Goal: Information Seeking & Learning: Compare options

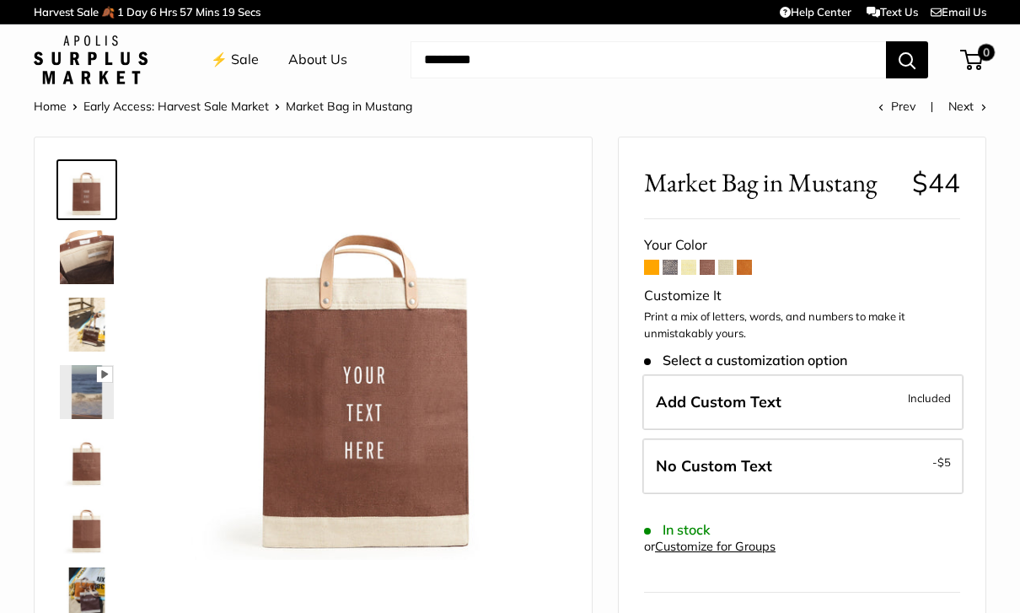
click at [671, 268] on span at bounding box center [669, 267] width 15 height 15
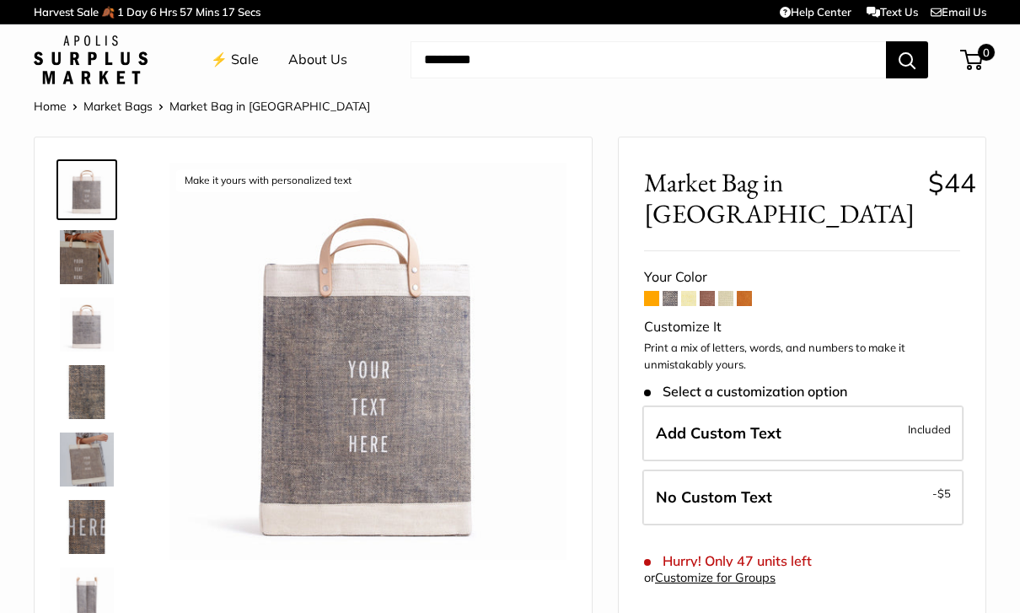
click at [685, 291] on span at bounding box center [688, 298] width 15 height 15
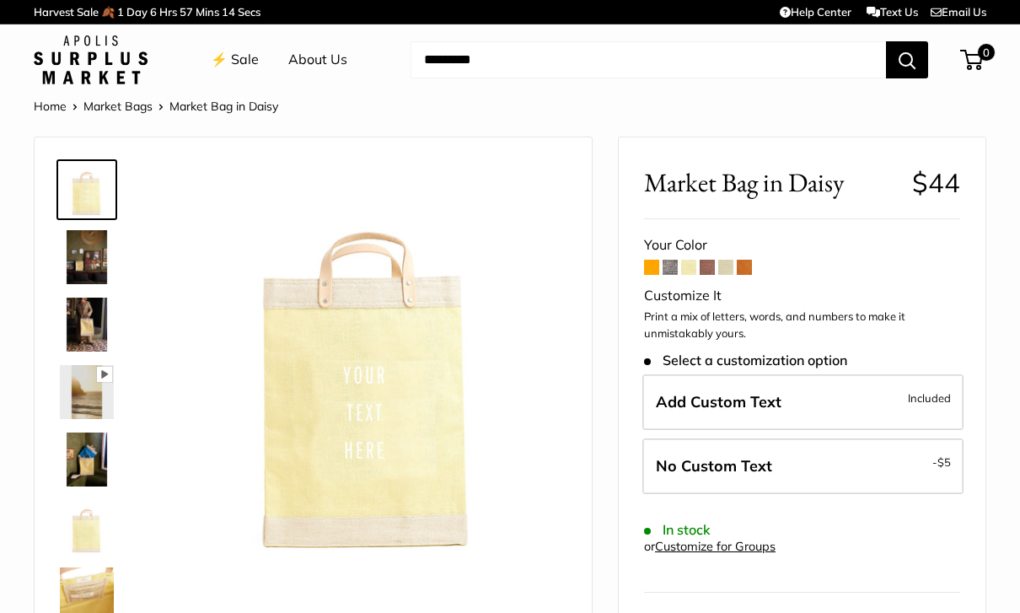
click at [709, 268] on span at bounding box center [706, 267] width 15 height 15
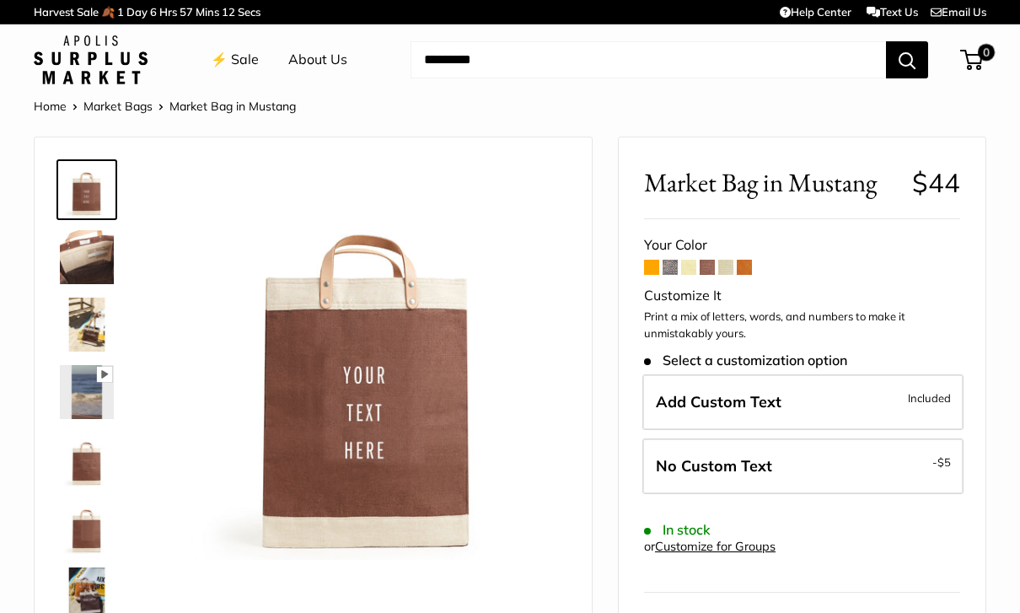
click at [723, 270] on span at bounding box center [725, 267] width 15 height 15
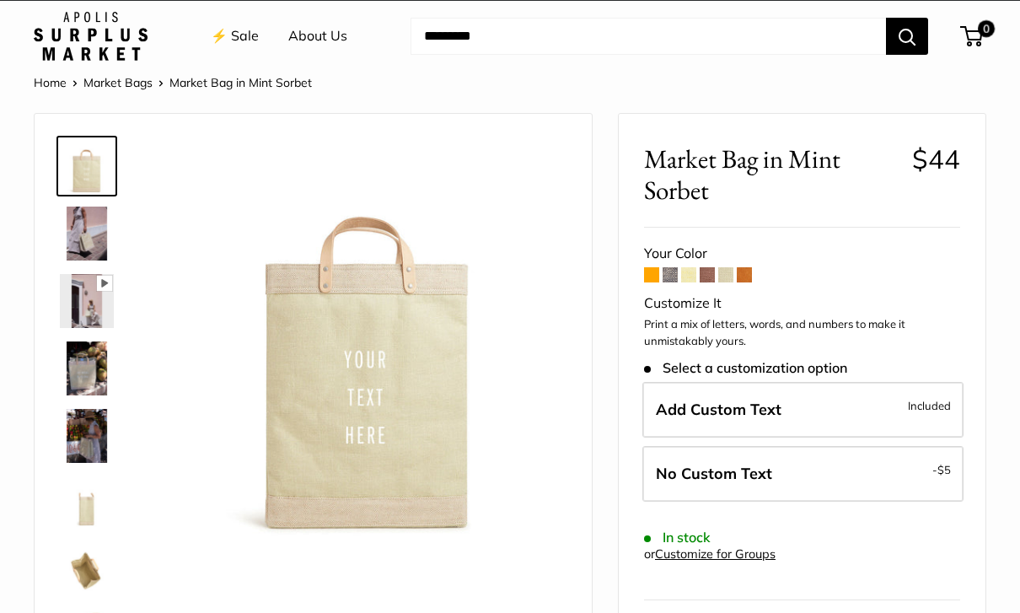
scroll to position [21, 0]
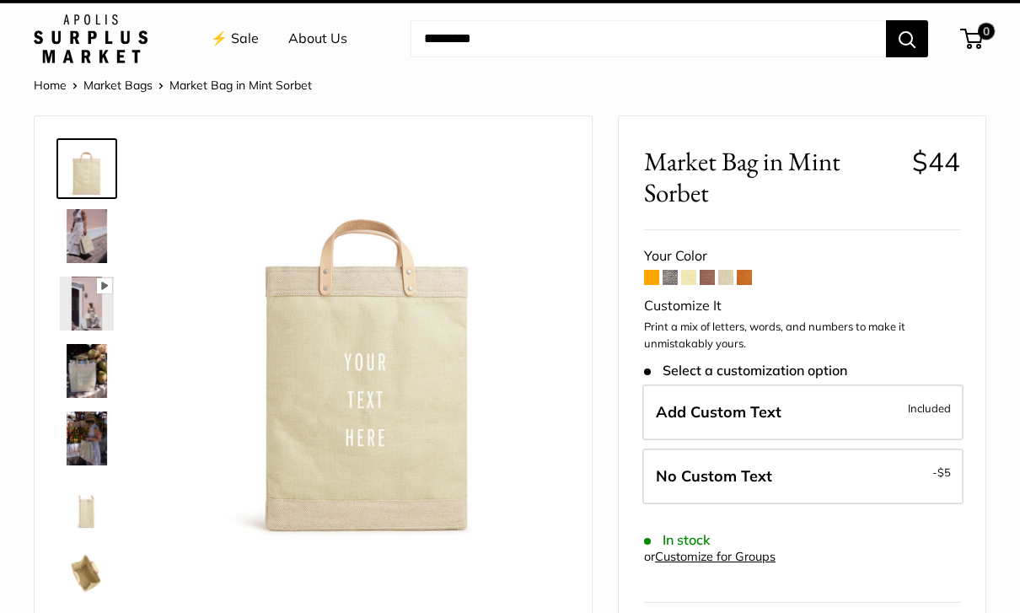
click at [750, 271] on span at bounding box center [743, 277] width 15 height 15
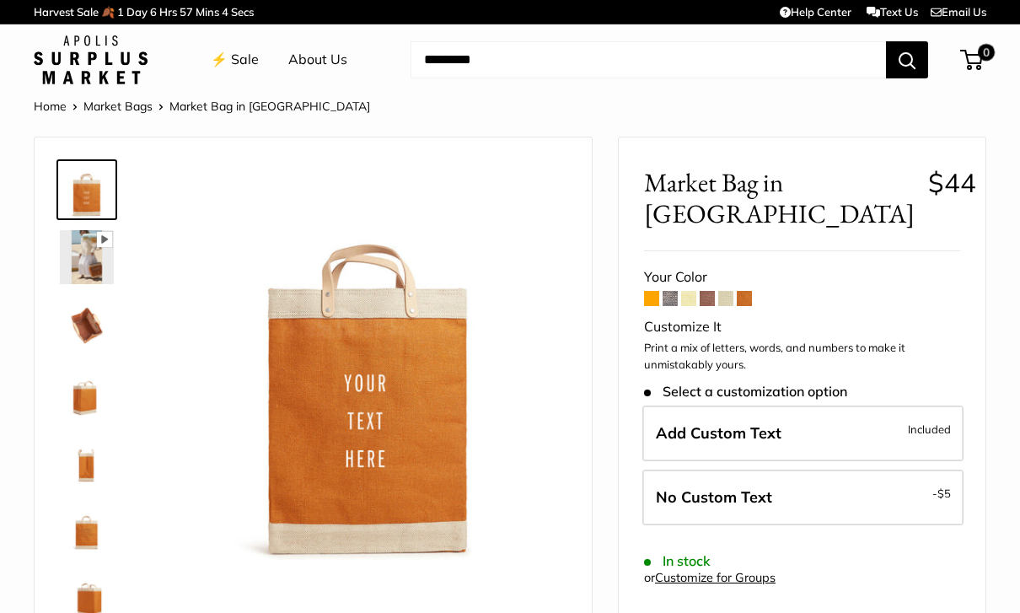
click at [712, 291] on span at bounding box center [706, 298] width 15 height 15
click at [126, 108] on link "Market Bags" at bounding box center [117, 106] width 69 height 15
